Goal: Task Accomplishment & Management: Manage account settings

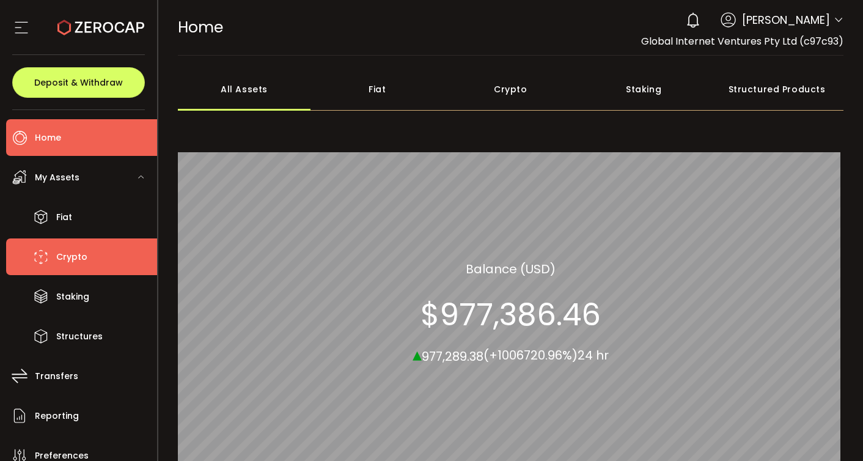
click at [67, 261] on span "Crypto" at bounding box center [71, 257] width 31 height 18
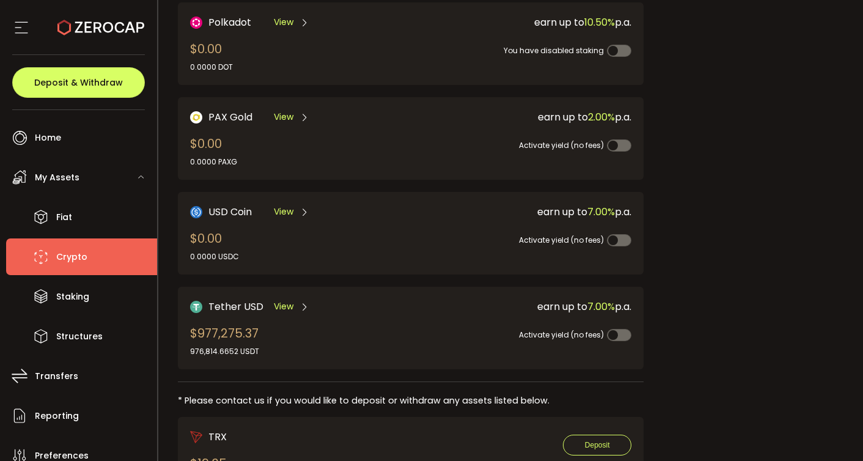
scroll to position [296, 0]
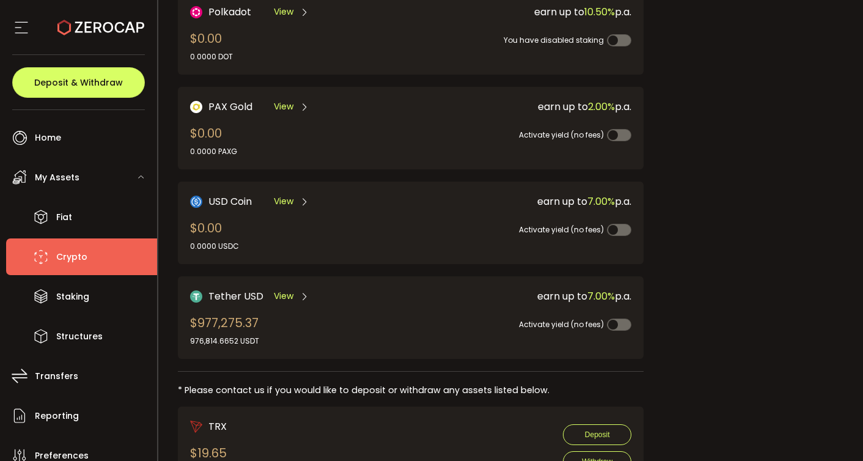
click at [292, 291] on span "View" at bounding box center [284, 296] width 20 height 13
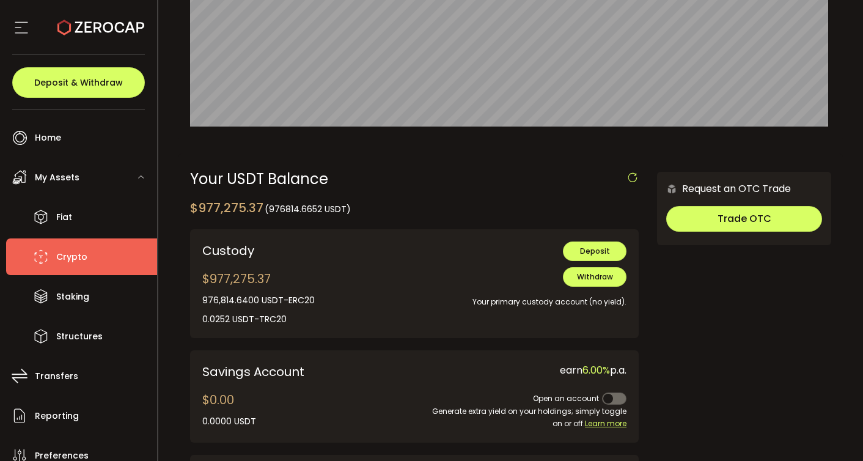
scroll to position [269, 0]
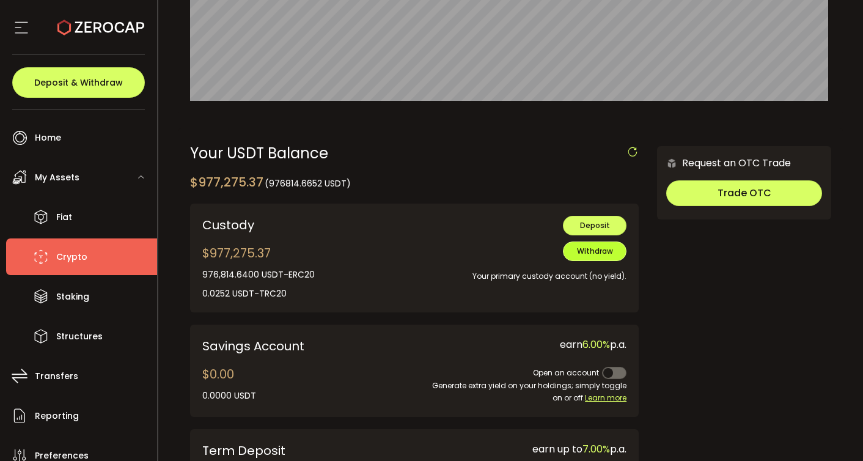
click at [584, 249] on span "Withdraw" at bounding box center [595, 251] width 36 height 10
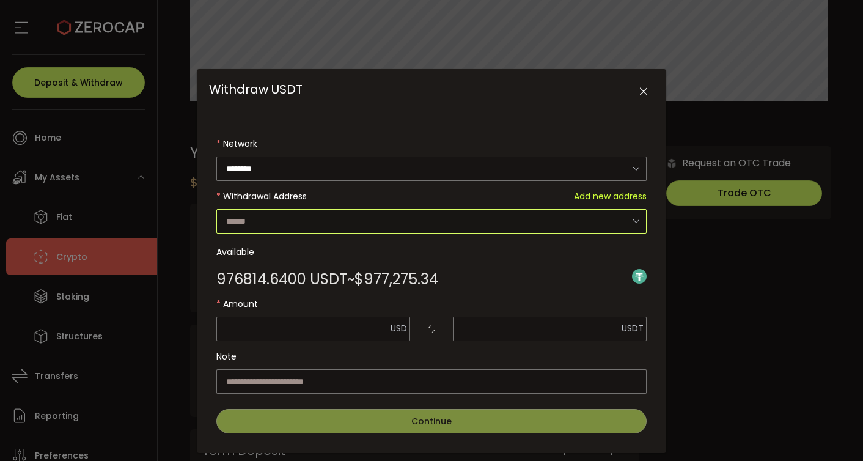
click at [295, 220] on input "Withdraw USDT" at bounding box center [431, 221] width 430 height 24
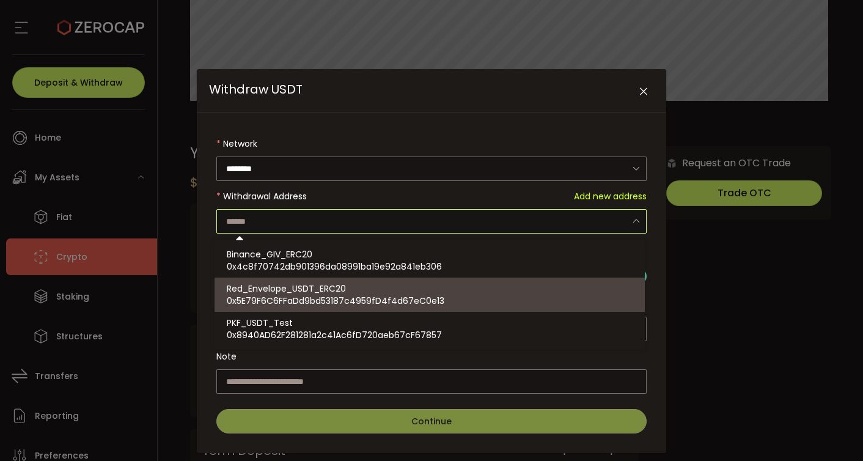
click at [309, 292] on span "Red_Envelope_USDT_ERC20" at bounding box center [286, 288] width 119 height 12
type input "**********"
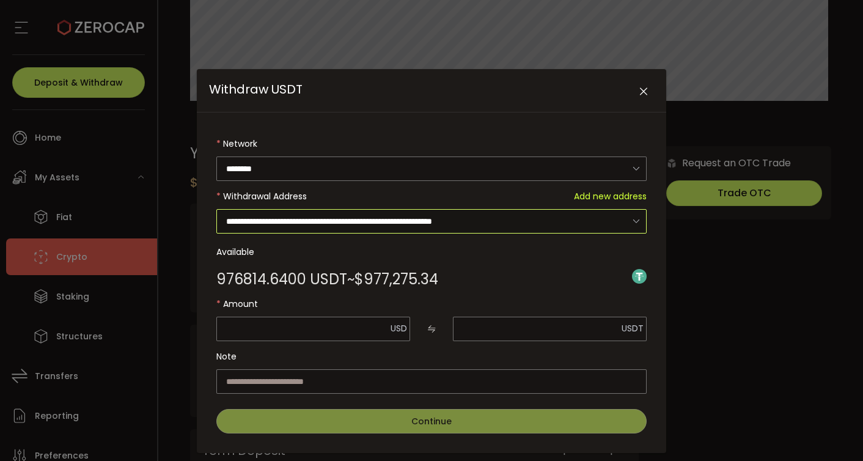
scroll to position [20, 0]
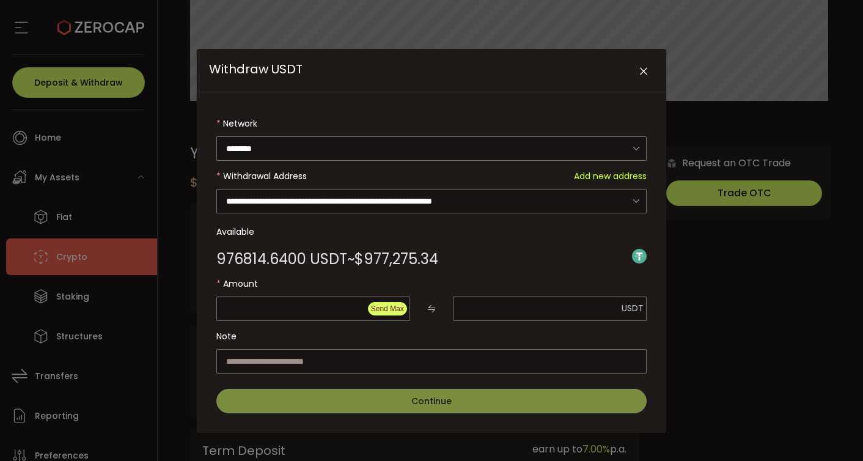
click at [386, 307] on span "Send Max" at bounding box center [387, 308] width 33 height 9
type input "*********"
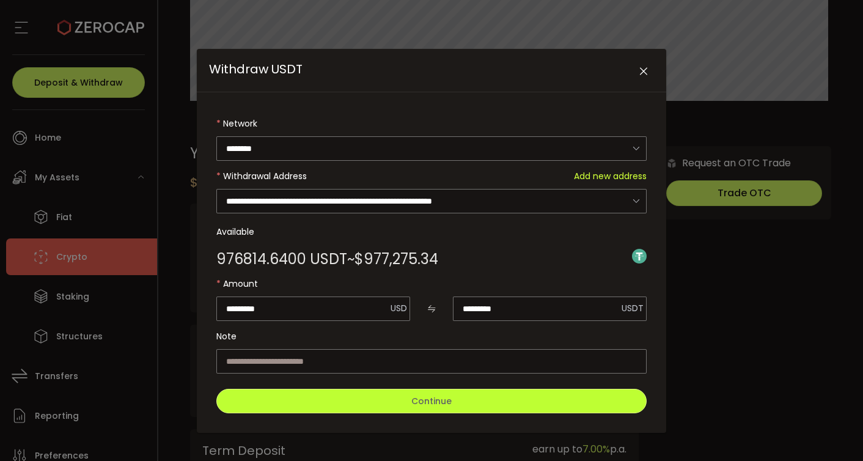
click at [432, 400] on span "Continue" at bounding box center [431, 401] width 40 height 12
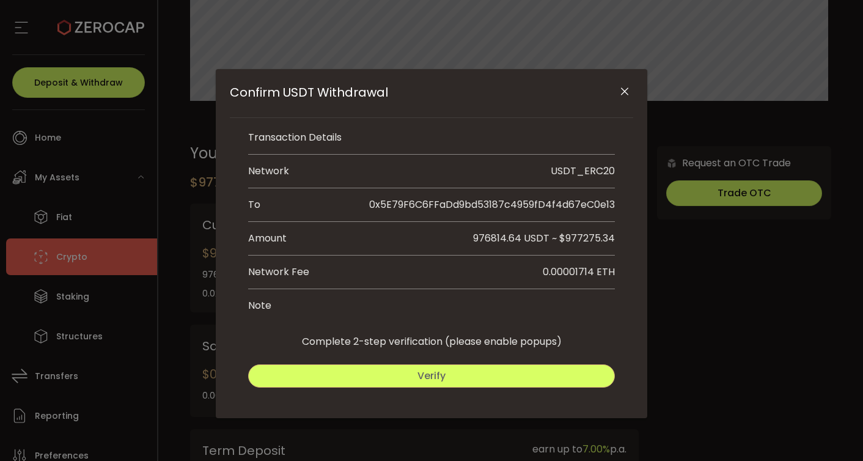
click at [434, 382] on button "Verify" at bounding box center [431, 375] width 367 height 23
click at [535, 378] on span "Submit" at bounding box center [524, 375] width 35 height 14
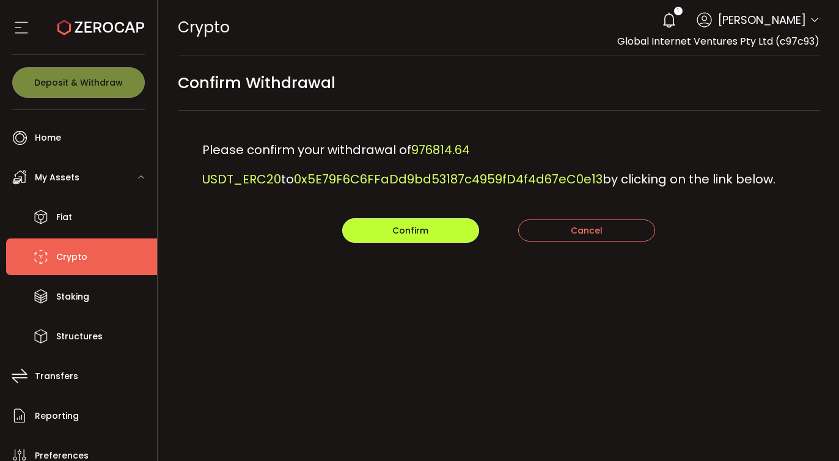
click at [400, 229] on span "Confirm" at bounding box center [410, 230] width 36 height 12
